Goal: Task Accomplishment & Management: Manage account settings

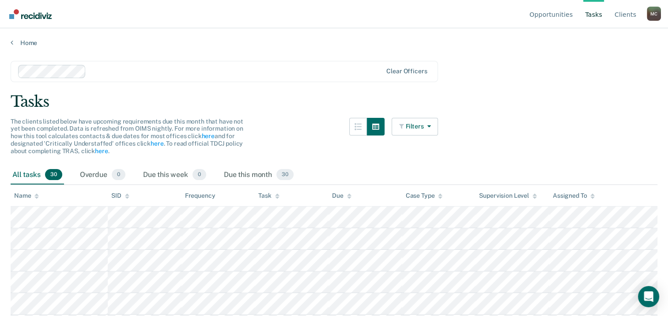
click at [266, 143] on div "The clients listed below have upcoming requirements due this month that have no…" at bounding box center [224, 142] width 427 height 48
click at [27, 39] on link "Home" at bounding box center [334, 43] width 646 height 8
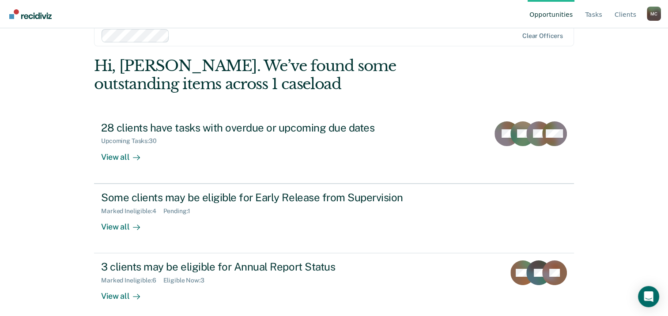
scroll to position [23, 0]
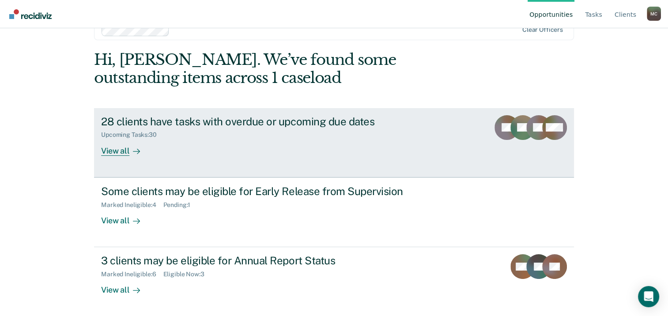
click at [225, 121] on div "28 clients have tasks with overdue or upcoming due dates" at bounding box center [256, 121] width 310 height 13
